Goal: Task Accomplishment & Management: Use online tool/utility

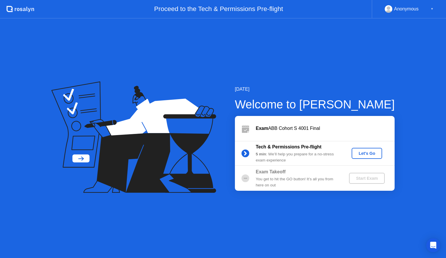
click at [355, 153] on div "Let's Go" at bounding box center [367, 153] width 26 height 5
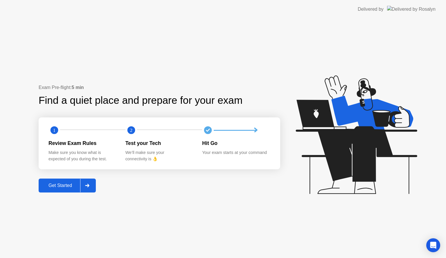
click at [66, 183] on div "Get Started" at bounding box center [60, 185] width 40 height 5
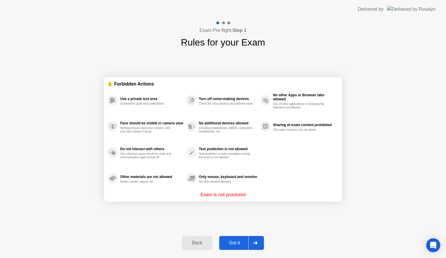
click at [237, 237] on button "Got it" at bounding box center [241, 243] width 45 height 14
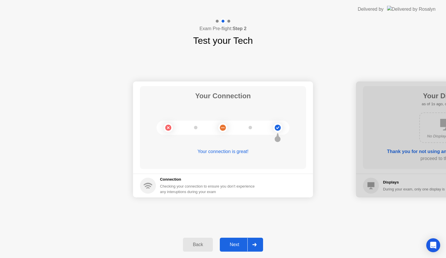
click at [244, 242] on div "Next" at bounding box center [234, 244] width 26 height 5
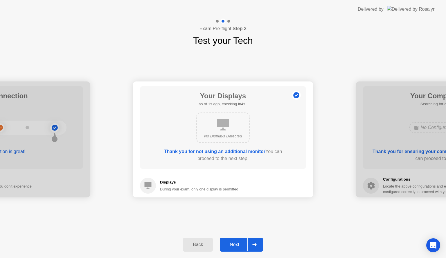
click at [244, 242] on div "Next" at bounding box center [234, 244] width 26 height 5
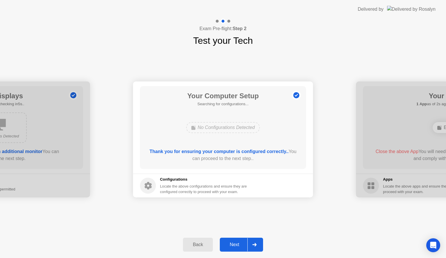
click at [236, 239] on button "Next" at bounding box center [241, 245] width 43 height 14
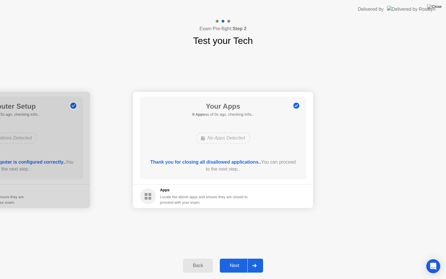
click at [244, 258] on div "Next" at bounding box center [234, 265] width 26 height 5
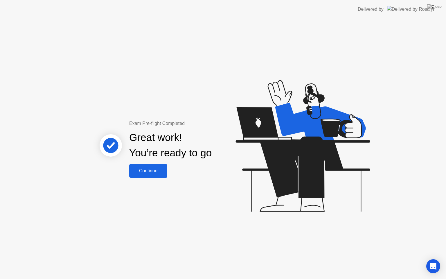
click at [160, 175] on button "Continue" at bounding box center [148, 171] width 38 height 14
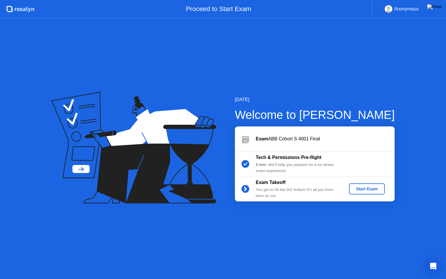
click at [367, 181] on div "Exam Takeoff You get to hit the GO button! It’s all you from here on out Start …" at bounding box center [315, 188] width 160 height 25
click at [366, 185] on button "Start Exam" at bounding box center [367, 188] width 36 height 11
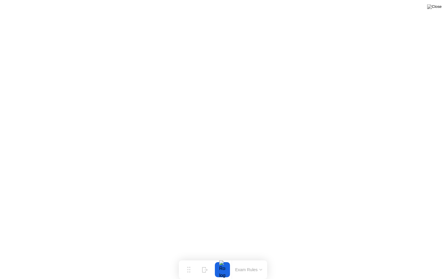
click at [438, 10] on button at bounding box center [434, 7] width 17 height 8
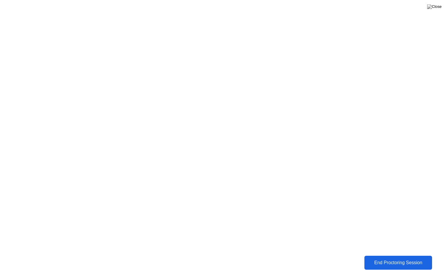
click at [386, 258] on div "End Proctoring Session" at bounding box center [398, 262] width 64 height 5
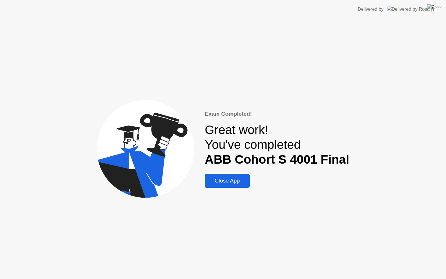
click at [438, 6] on img at bounding box center [434, 6] width 15 height 5
